Goal: Task Accomplishment & Management: Manage account settings

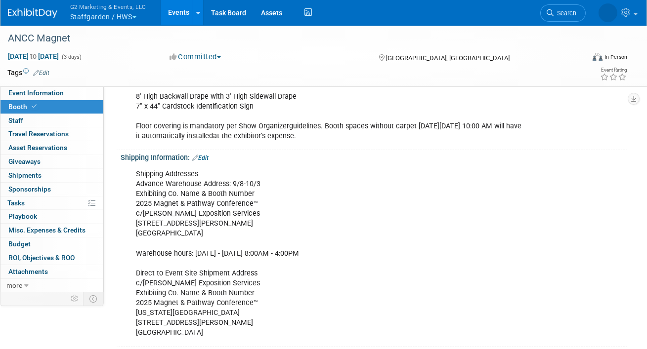
scroll to position [162, 0]
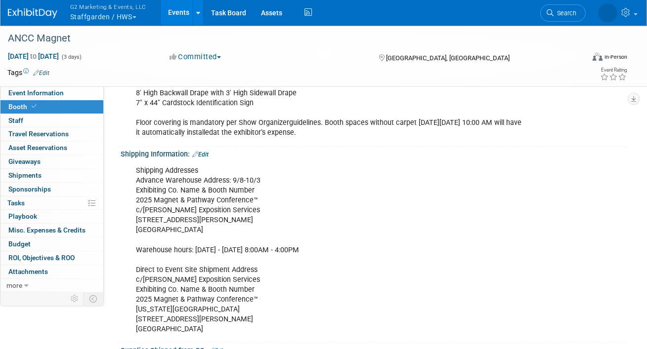
click at [207, 151] on link "Edit" at bounding box center [200, 154] width 16 height 7
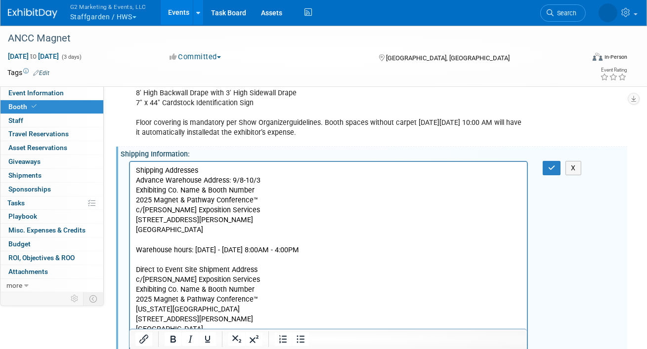
scroll to position [0, 0]
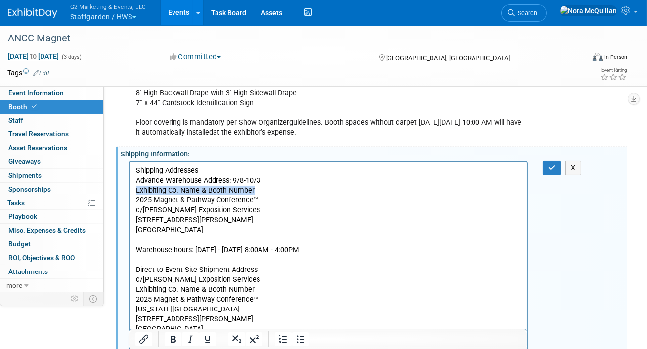
drag, startPoint x: 255, startPoint y: 189, endPoint x: 127, endPoint y: 194, distance: 127.6
click at [129, 194] on html "Shipping Addresses Advance Warehouse Address: 9/8-10/3 Exhibiting Co. Name & Bo…" at bounding box center [327, 248] width 397 height 172
click at [187, 190] on p "Shipping Addresses Advance Warehouse Address: 9/8-10/3 Staffgarden/Booth #3035 …" at bounding box center [327, 250] width 385 height 169
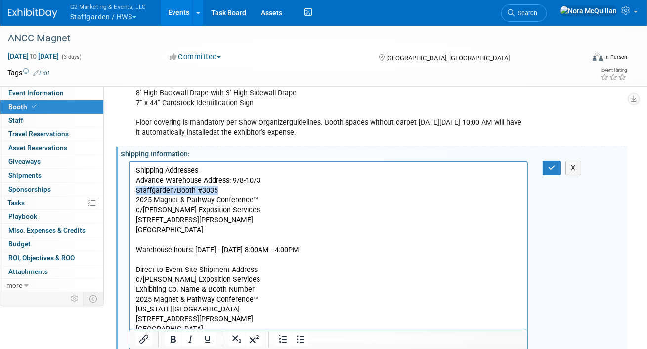
copy p "Staffgarden/Booth #3035"
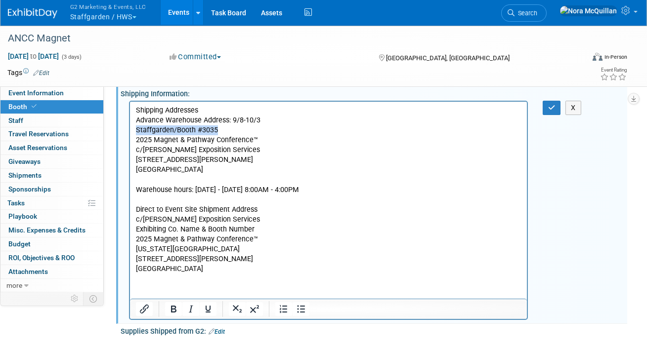
scroll to position [224, 0]
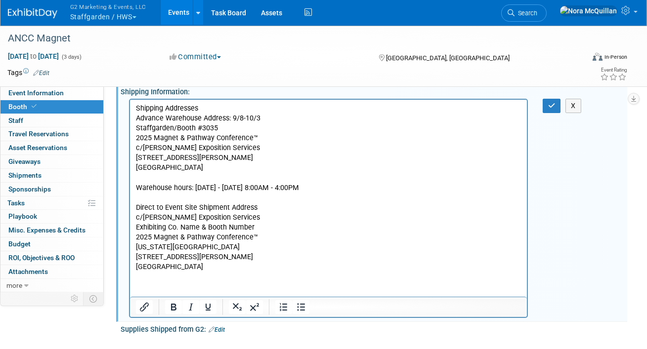
click at [190, 220] on p "Shipping Addresses Advance Warehouse Address: 9/8-10/3 Staffgarden/Booth #3035 …" at bounding box center [327, 187] width 385 height 169
click at [188, 223] on p "Shipping Addresses Advance Warehouse Address: 9/8-10/3 Staffgarden/Booth #3035 …" at bounding box center [327, 187] width 385 height 169
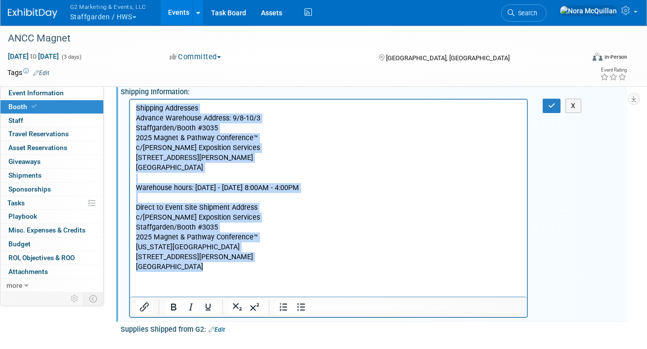
drag, startPoint x: 203, startPoint y: 267, endPoint x: 248, endPoint y: 201, distance: 80.0
click at [129, 103] on html "Shipping Addresses Advance Warehouse Address: 9/8-10/3 Staffgarden/Booth #3035 …" at bounding box center [327, 185] width 397 height 172
copy p "Shipping Addresses Advance Warehouse Address: 9/8-10/3 Staffgarden/Booth #3035 …"
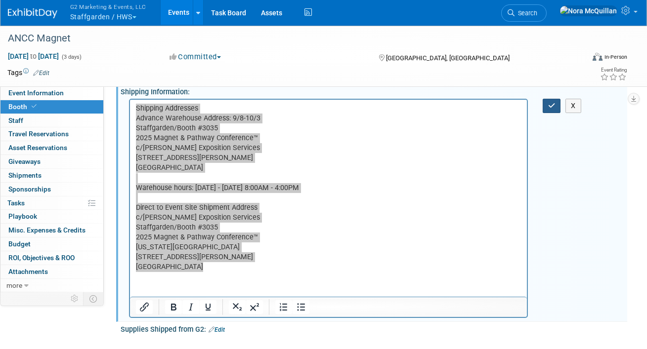
click at [548, 104] on button "button" at bounding box center [552, 106] width 18 height 14
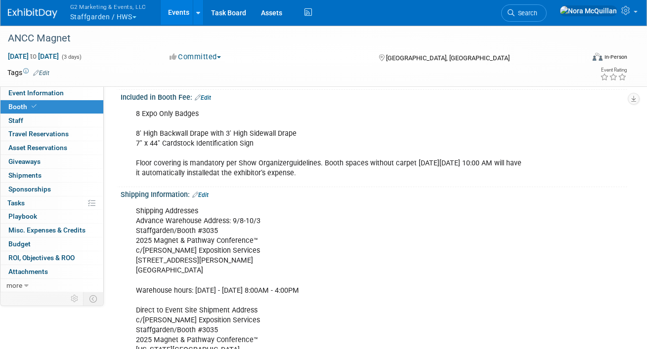
scroll to position [0, 0]
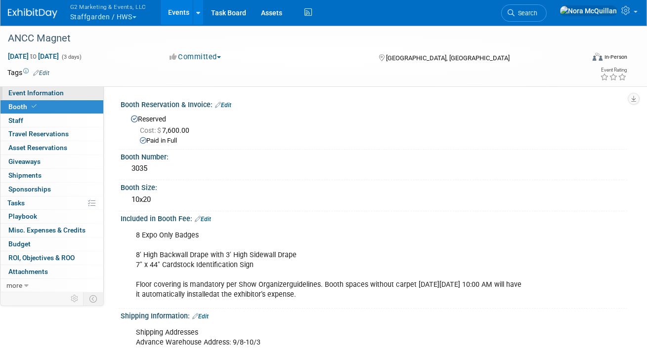
click at [54, 91] on span "Event Information" at bounding box center [35, 93] width 55 height 8
select select "Staffgarden by Ascend Learning"
select select "Tier 1"
select select "No"
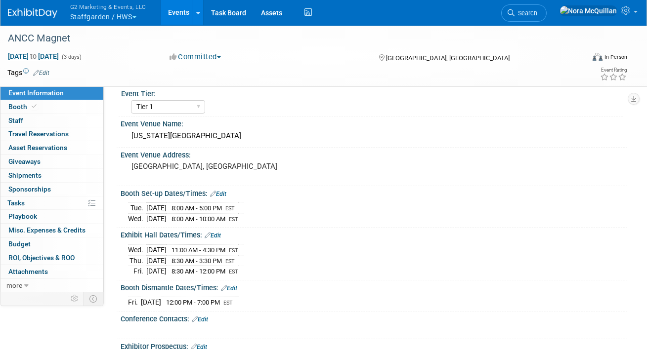
scroll to position [107, 0]
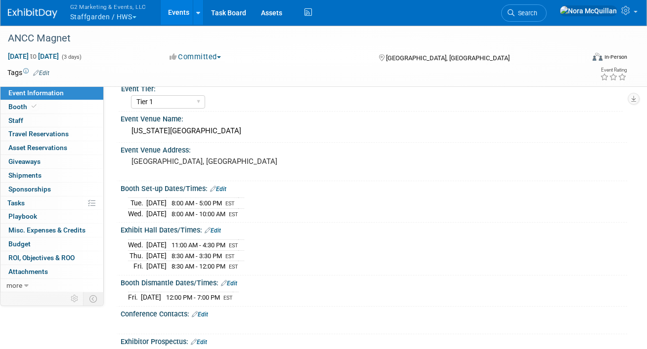
click at [96, 22] on button "G2 Marketing & Events, LLC Staffgarden / HWS" at bounding box center [113, 13] width 89 height 26
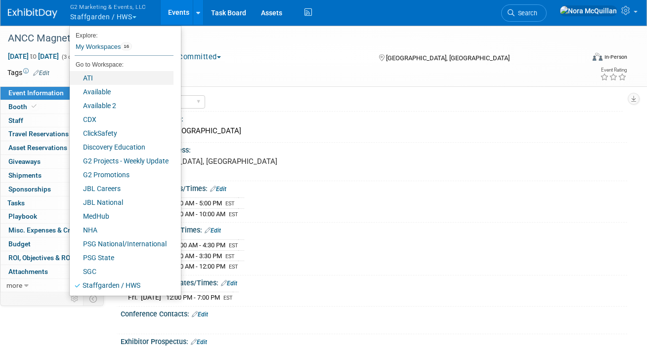
click at [103, 80] on link "ATI" at bounding box center [122, 78] width 104 height 14
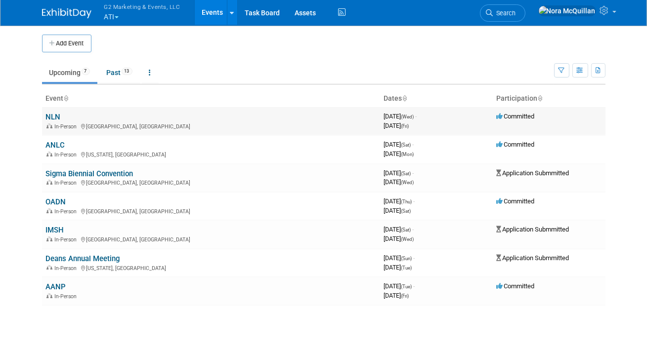
click at [54, 118] on link "NLN" at bounding box center [53, 117] width 15 height 9
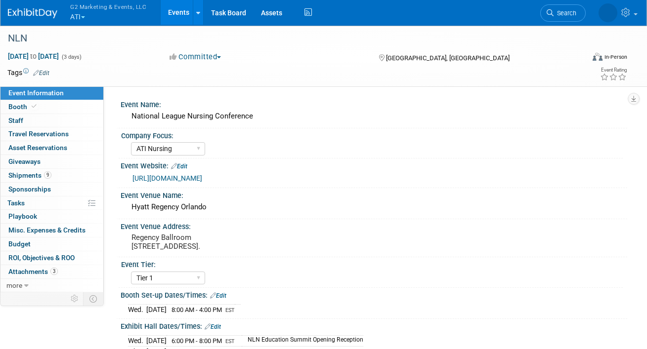
select select "ATI Nursing"
select select "Tier 1"
select select "Show Rented App/Device"
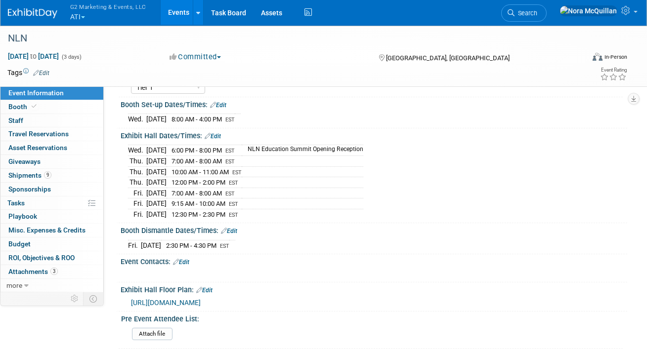
scroll to position [192, 0]
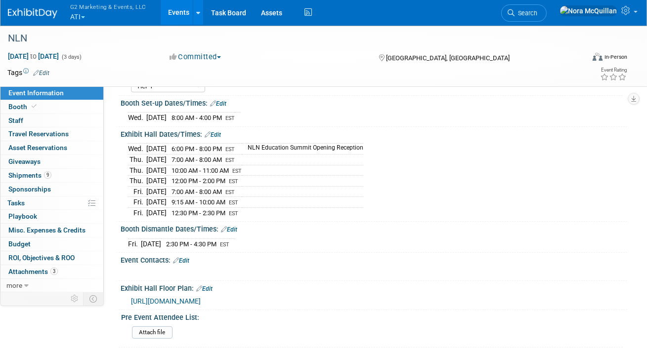
click at [201, 305] on span "https://custom.cvent.com/3414BCD227CF4D02A27CC9BFCCBECE54/files/8c56f4c8b72c45c…" at bounding box center [166, 301] width 70 height 8
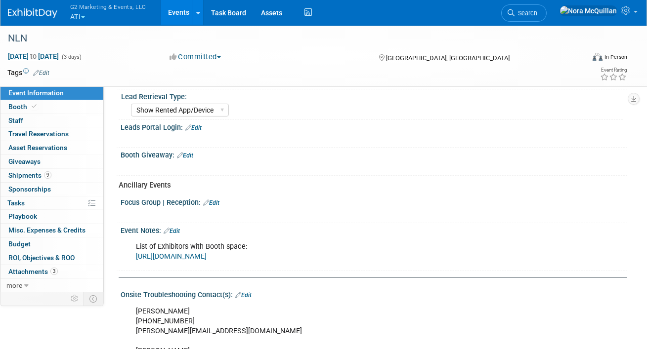
scroll to position [519, 0]
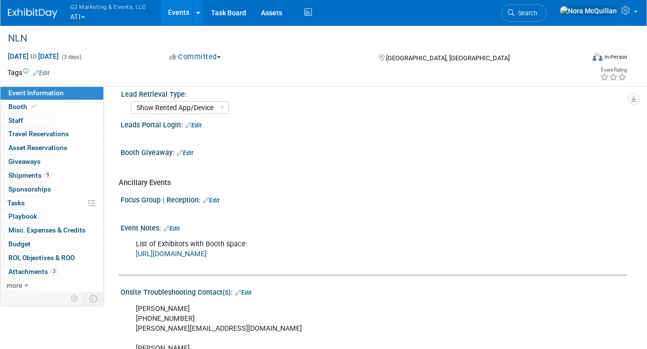
click at [199, 258] on link "https://custom.cvent.com/3414BCD227CF4D02A27CC9BFCCBECE54/files/03db4d51bdbf4a8…" at bounding box center [171, 254] width 71 height 8
